Goal: Check status

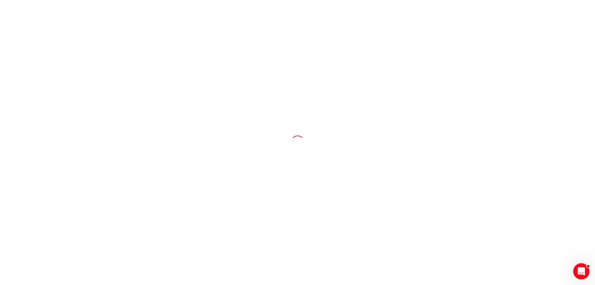
click at [587, 271] on div "Open Intercom Messenger" at bounding box center [580, 270] width 20 height 20
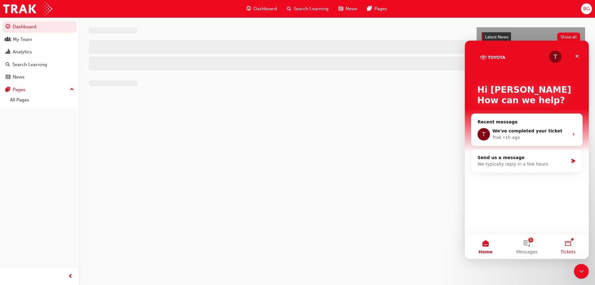
click at [570, 246] on button "Tickets" at bounding box center [568, 246] width 41 height 25
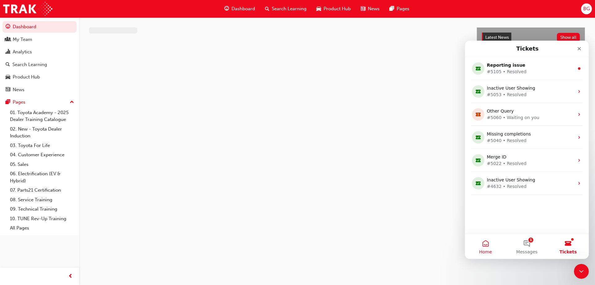
click at [494, 246] on button "Home" at bounding box center [485, 246] width 41 height 25
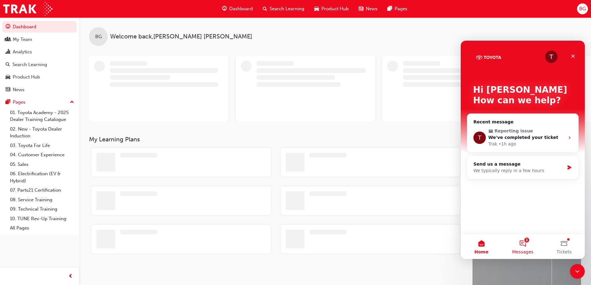
click at [530, 245] on button "1 Messages" at bounding box center [522, 246] width 41 height 25
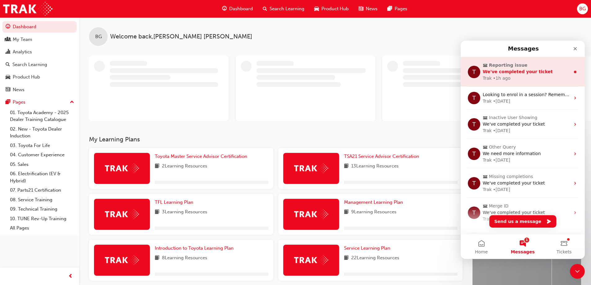
click at [523, 76] on div "Trak • 1h ago" at bounding box center [525, 78] width 87 height 7
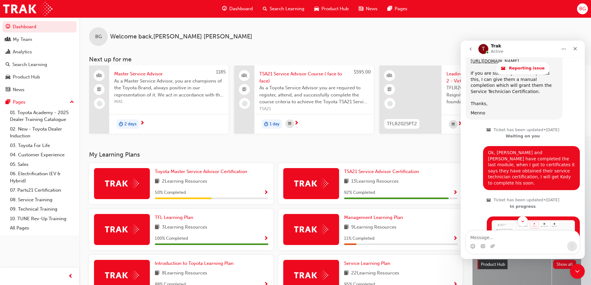
scroll to position [1317, 0]
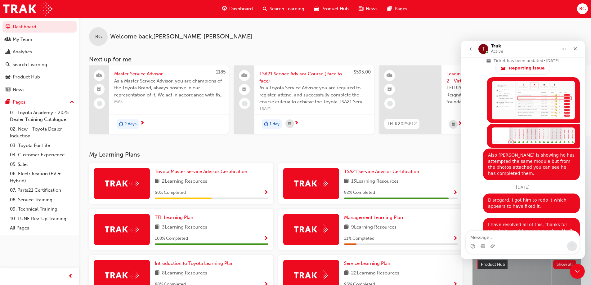
drag, startPoint x: 584, startPoint y: 79, endPoint x: 1046, endPoint y: 270, distance: 500.5
click at [576, 271] on icon "Close Intercom Messenger" at bounding box center [576, 270] width 4 height 2
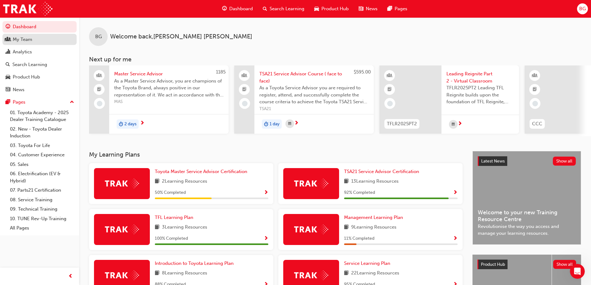
click at [28, 43] on div "My Team" at bounding box center [40, 40] width 68 height 8
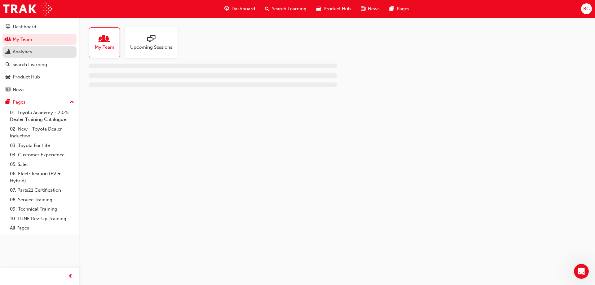
click at [42, 55] on div "Analytics" at bounding box center [40, 52] width 68 height 8
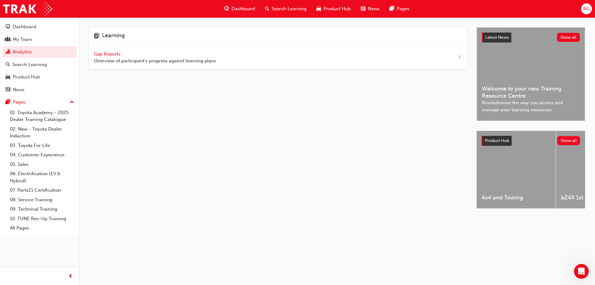
click at [116, 54] on span "Gap Reports" at bounding box center [108, 54] width 28 height 6
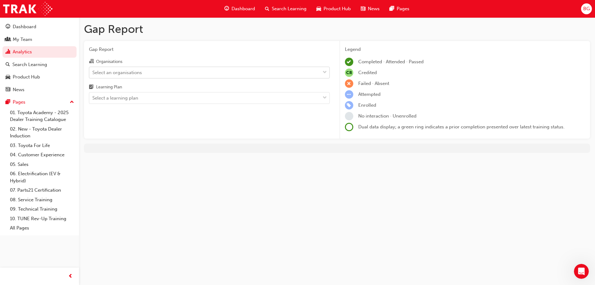
click at [171, 68] on div "Select an organisations" at bounding box center [204, 72] width 231 height 11
click at [93, 69] on input "Organisations Select an organisations" at bounding box center [92, 71] width 1 height 5
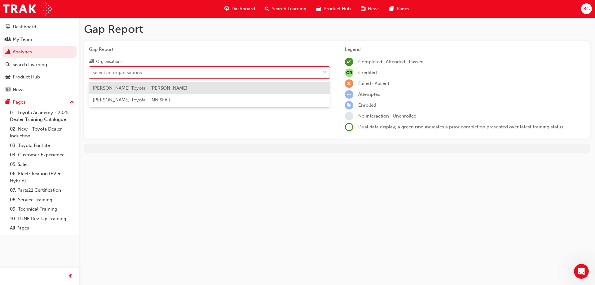
click at [163, 92] on div "[PERSON_NAME] Toyota - [PERSON_NAME]" at bounding box center [209, 88] width 241 height 12
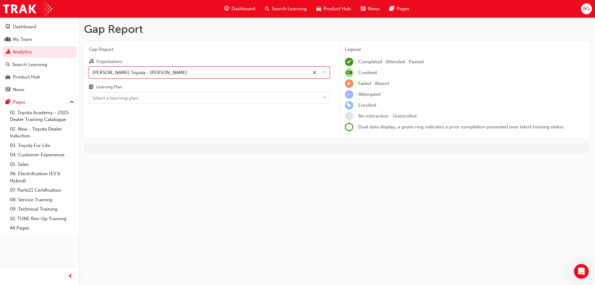
click at [162, 91] on div "Learning Plan" at bounding box center [209, 87] width 241 height 9
click at [93, 95] on input "Learning Plan Select a learning plan" at bounding box center [92, 97] width 1 height 5
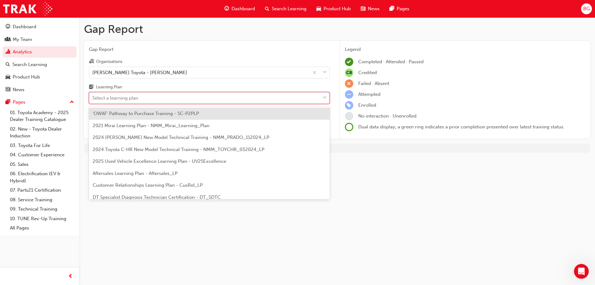
click at [146, 94] on div "Select a learning plan" at bounding box center [204, 98] width 231 height 11
click at [93, 95] on input "Learning Plan option 'OWAF' Pathway to Purchase Training - SC-P2PLP focused, 1 …" at bounding box center [92, 97] width 1 height 5
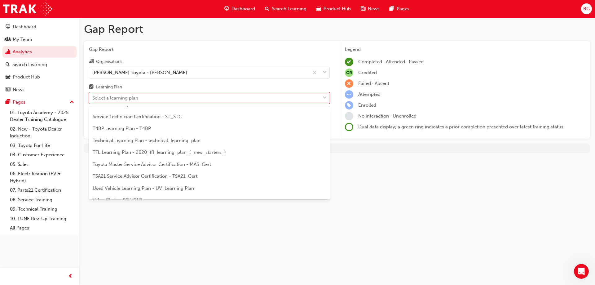
scroll to position [248, 0]
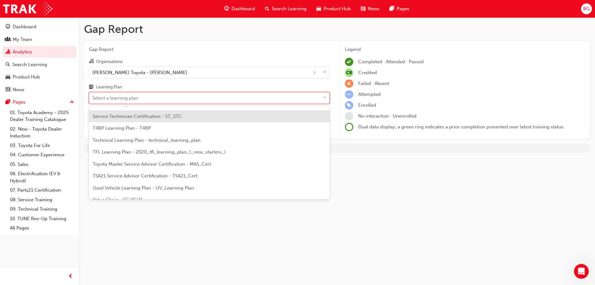
click at [149, 115] on span "Service Technician Certification - ST_STC" at bounding box center [137, 116] width 89 height 6
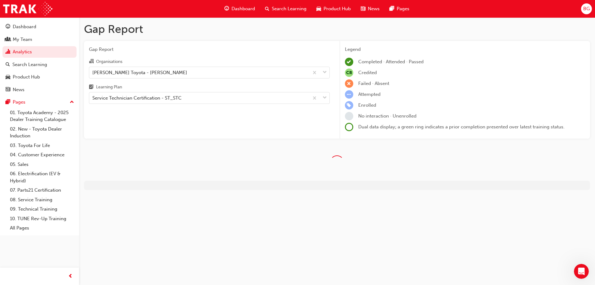
click at [329, 117] on div "Gap Report Organisations [PERSON_NAME] Toyota - [PERSON_NAME] Learning Plan Ser…" at bounding box center [209, 90] width 251 height 98
